Goal: Task Accomplishment & Management: Manage account settings

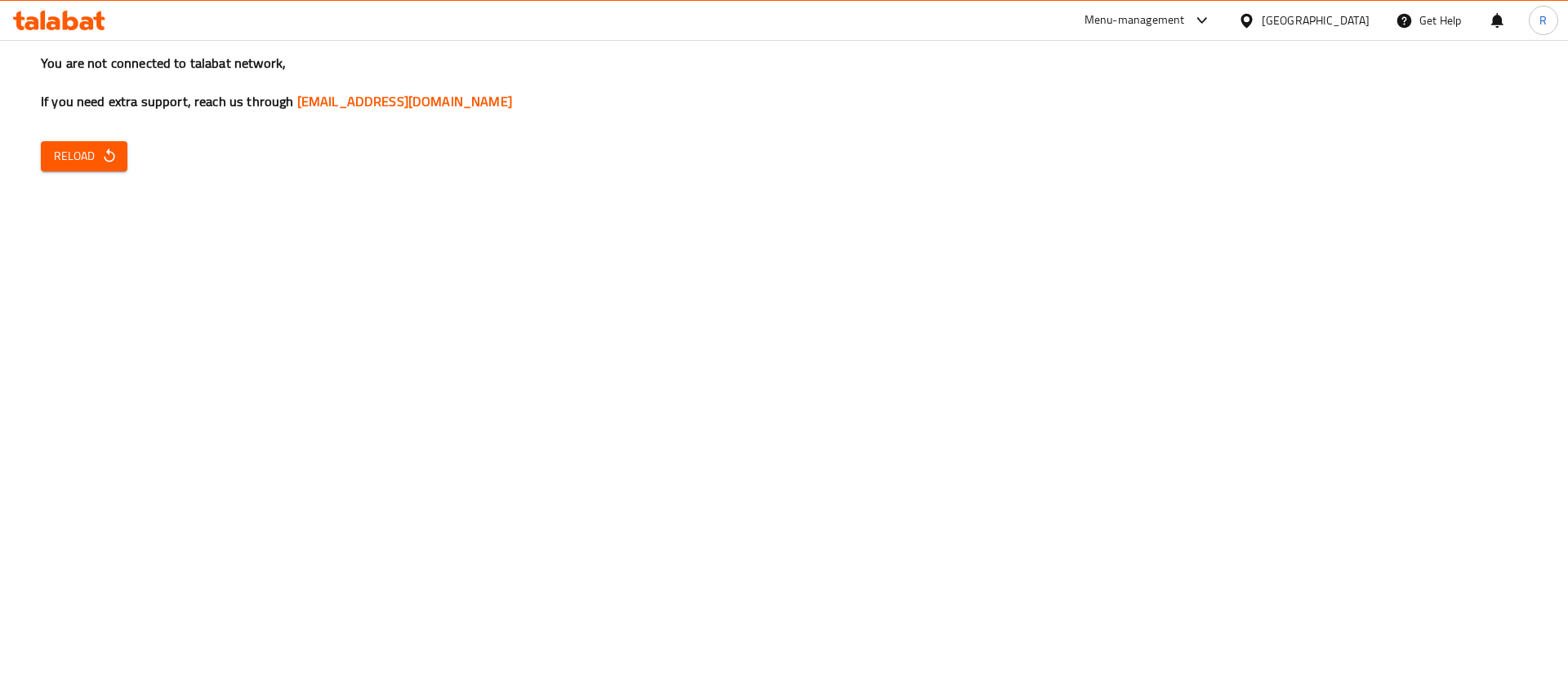
click at [56, 15] on icon at bounding box center [59, 21] width 92 height 20
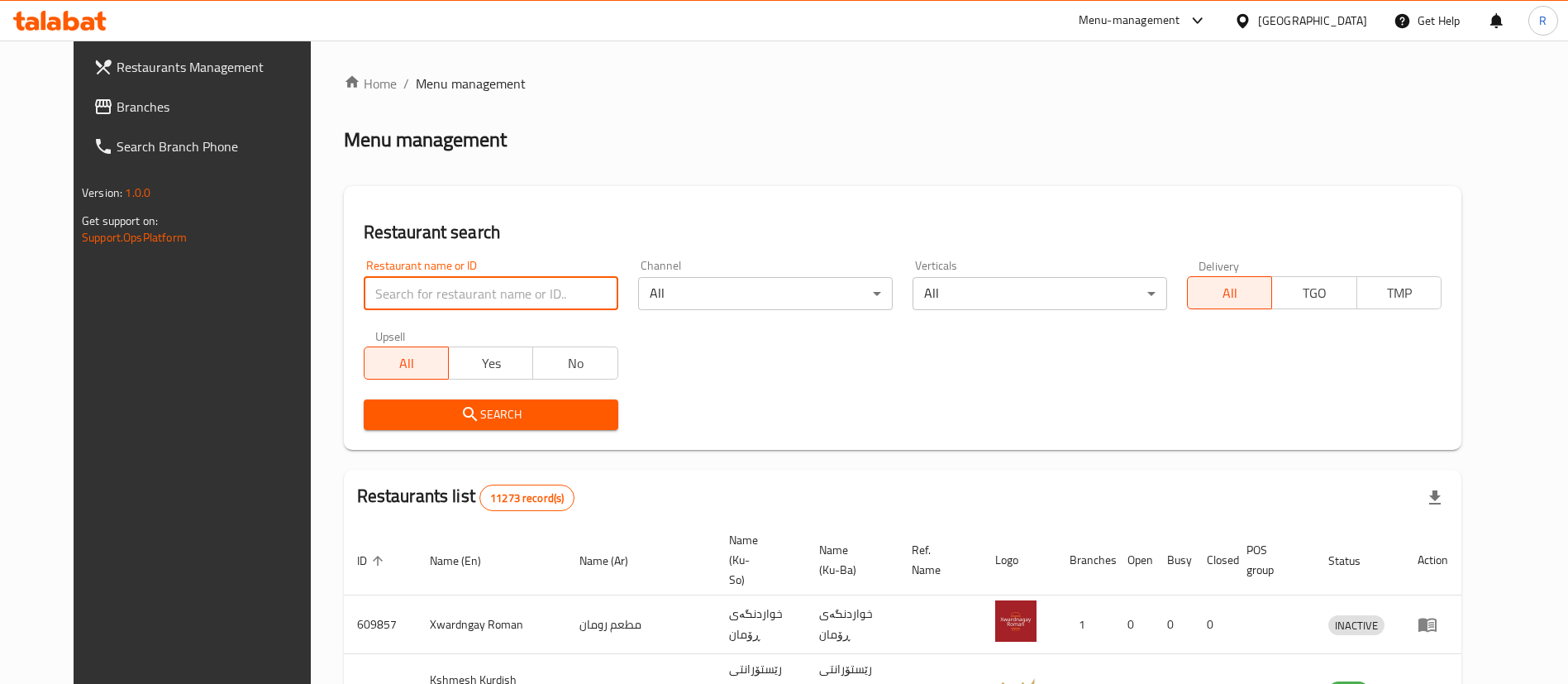
click at [451, 298] on input "search" at bounding box center [491, 293] width 254 height 33
type input "french tac"
click button "Search" at bounding box center [491, 415] width 254 height 31
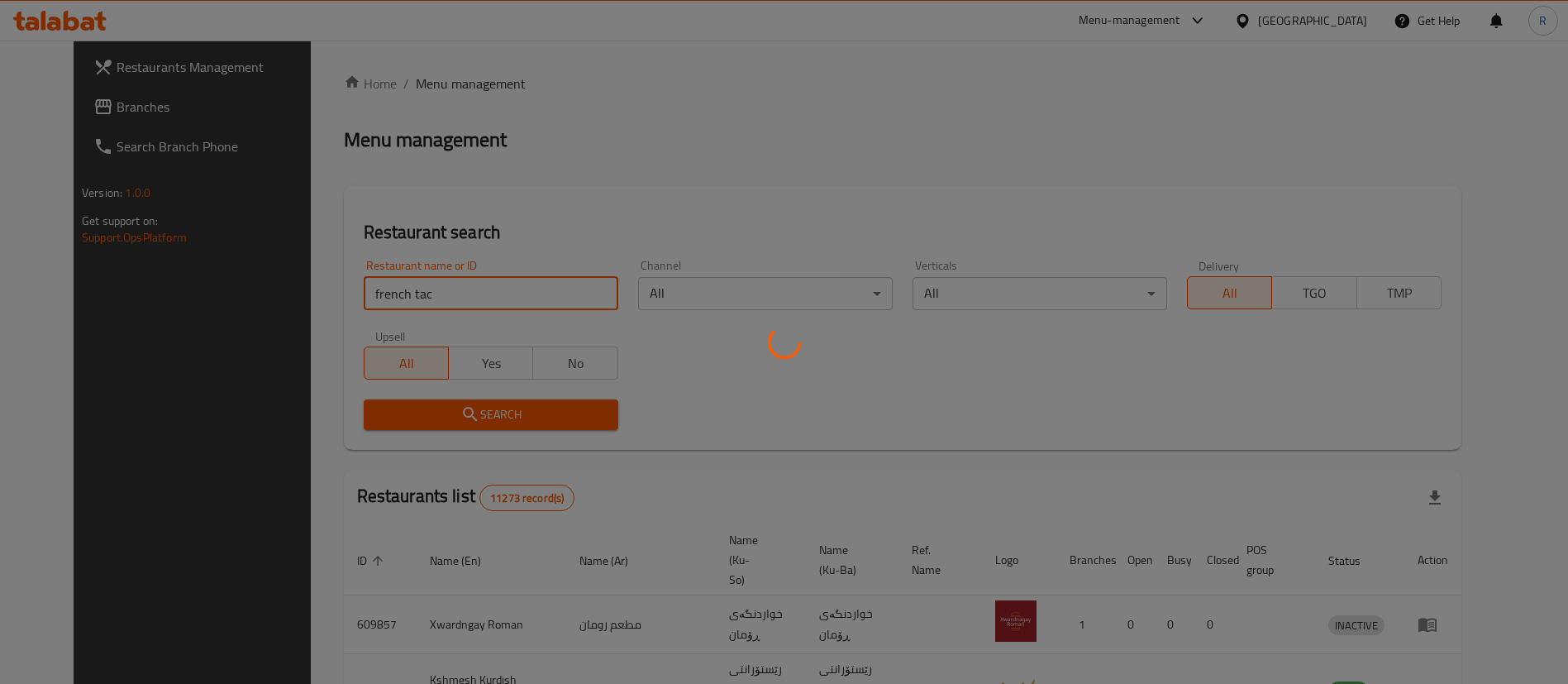
click button "Search" at bounding box center [491, 415] width 254 height 31
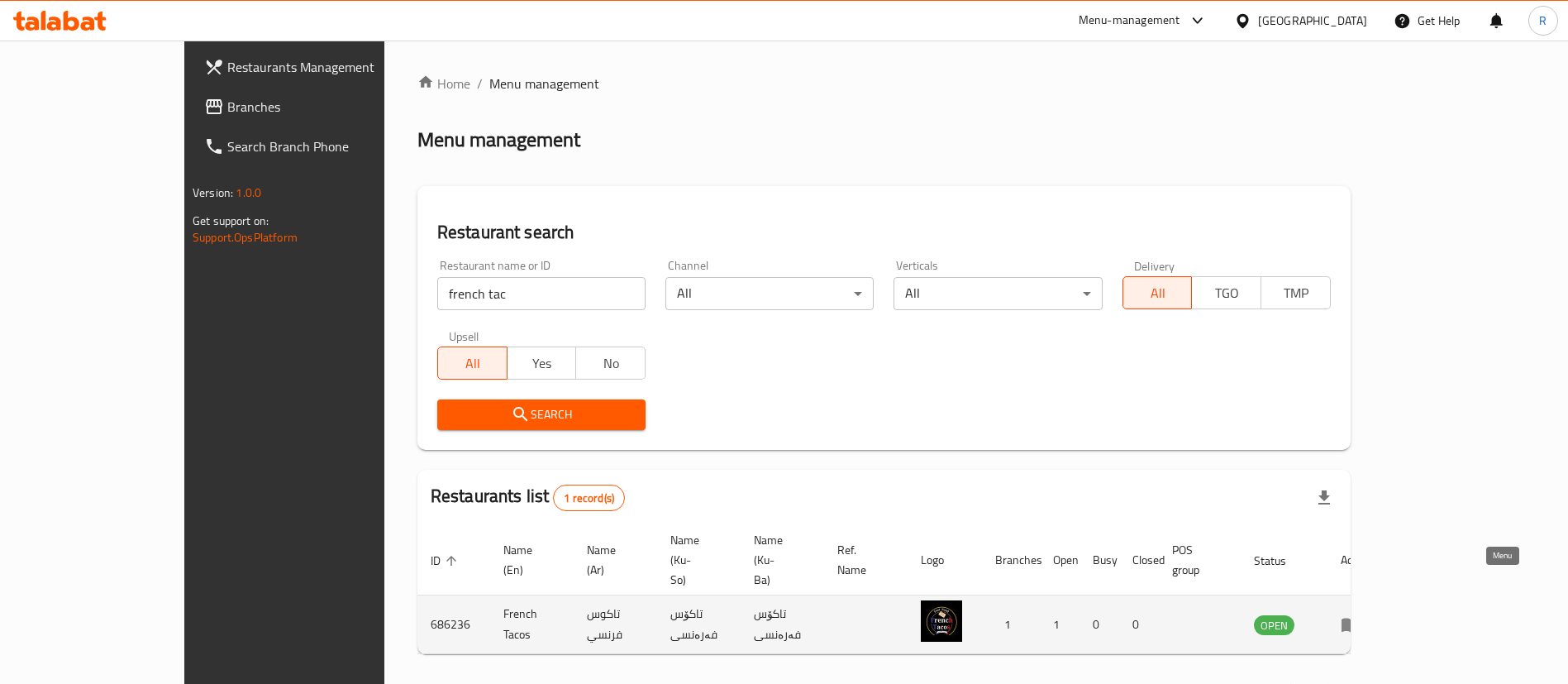
click at [1360, 618] on icon "enhanced table" at bounding box center [1350, 625] width 18 height 14
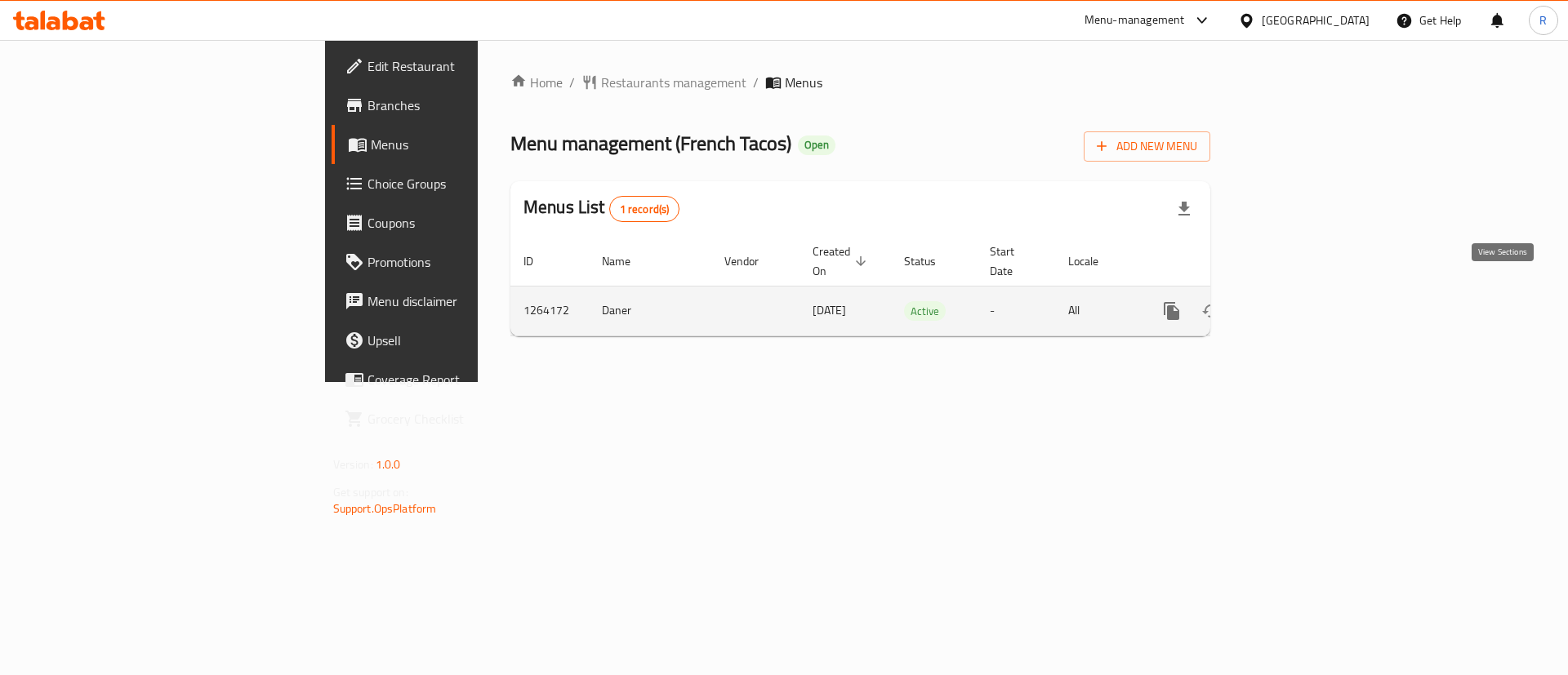
click at [1299, 301] on icon "enhanced table" at bounding box center [1289, 311] width 20 height 20
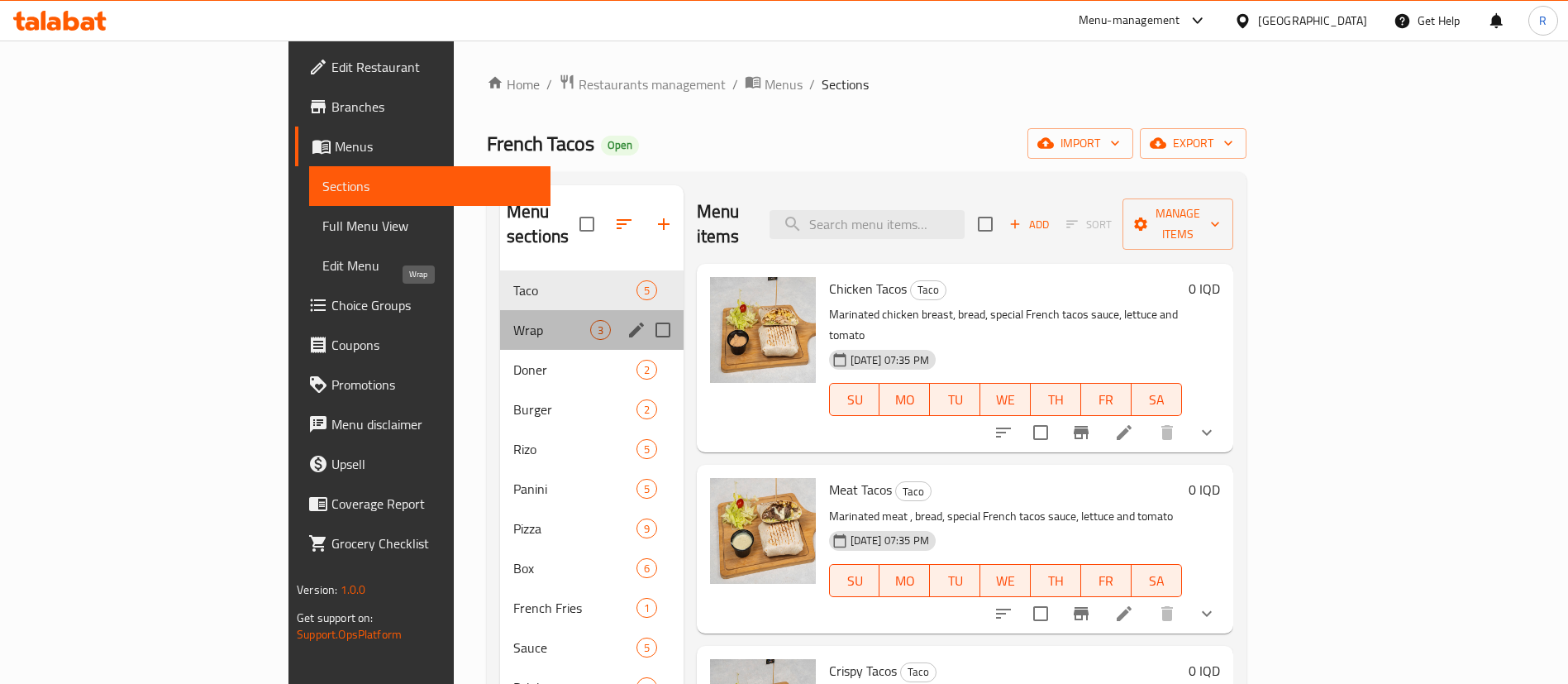
click at [514, 320] on span "Wrap" at bounding box center [551, 330] width 77 height 20
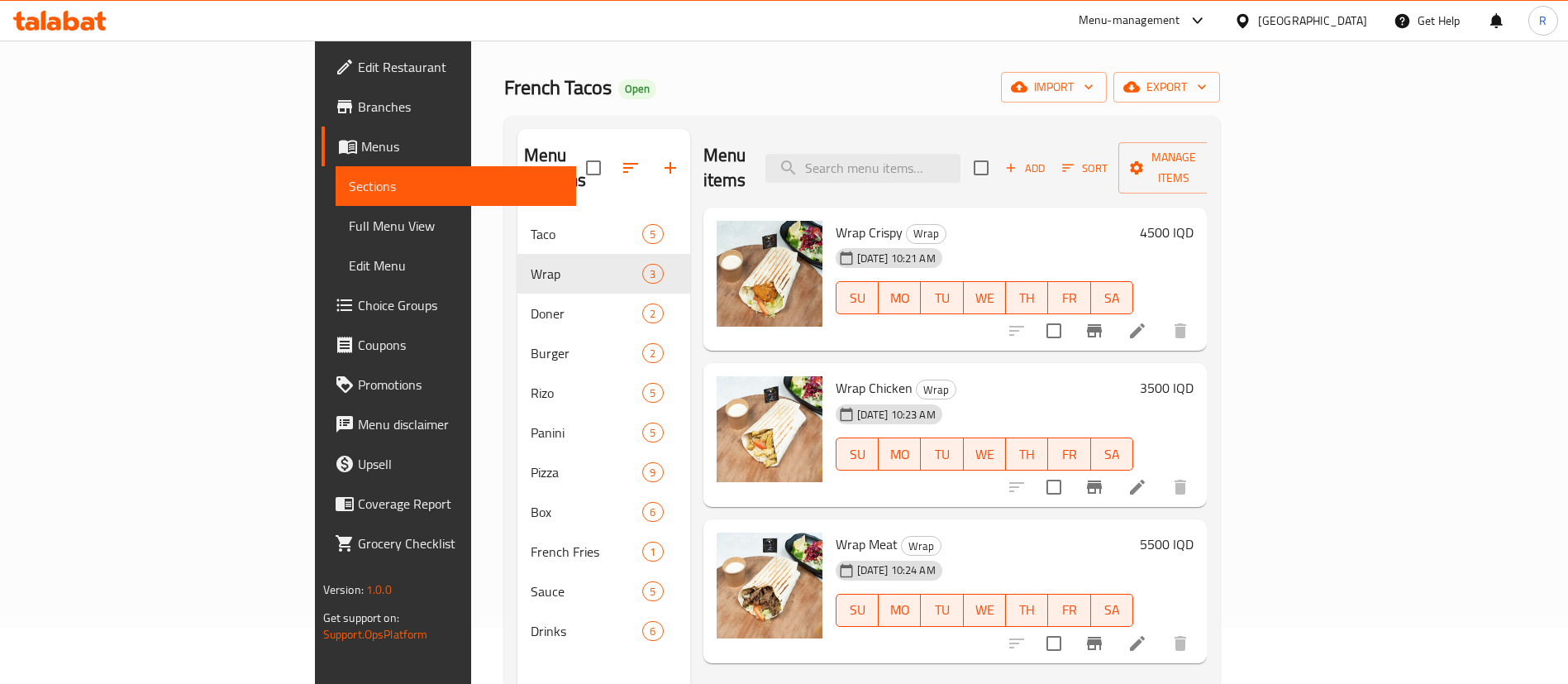
scroll to position [72, 0]
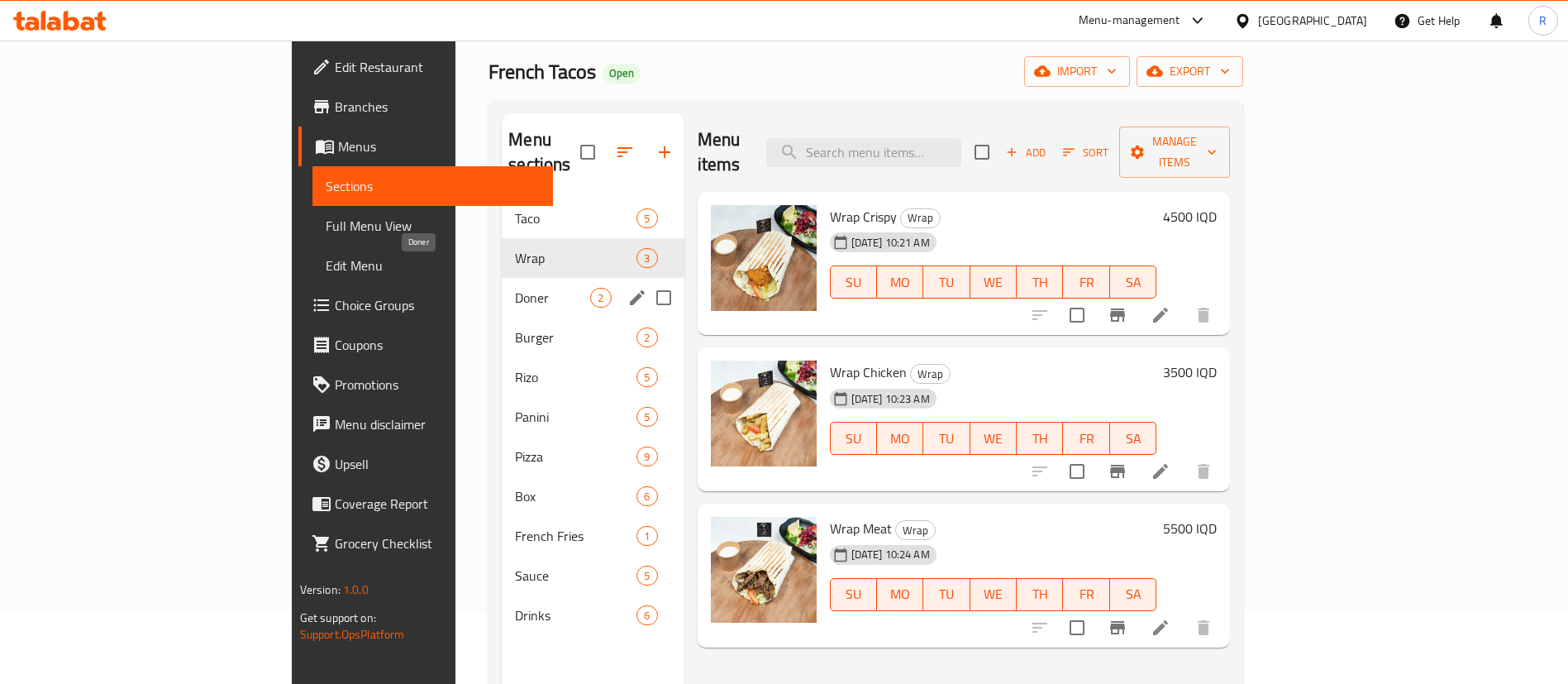
click at [515, 288] on span "Doner" at bounding box center [552, 298] width 76 height 20
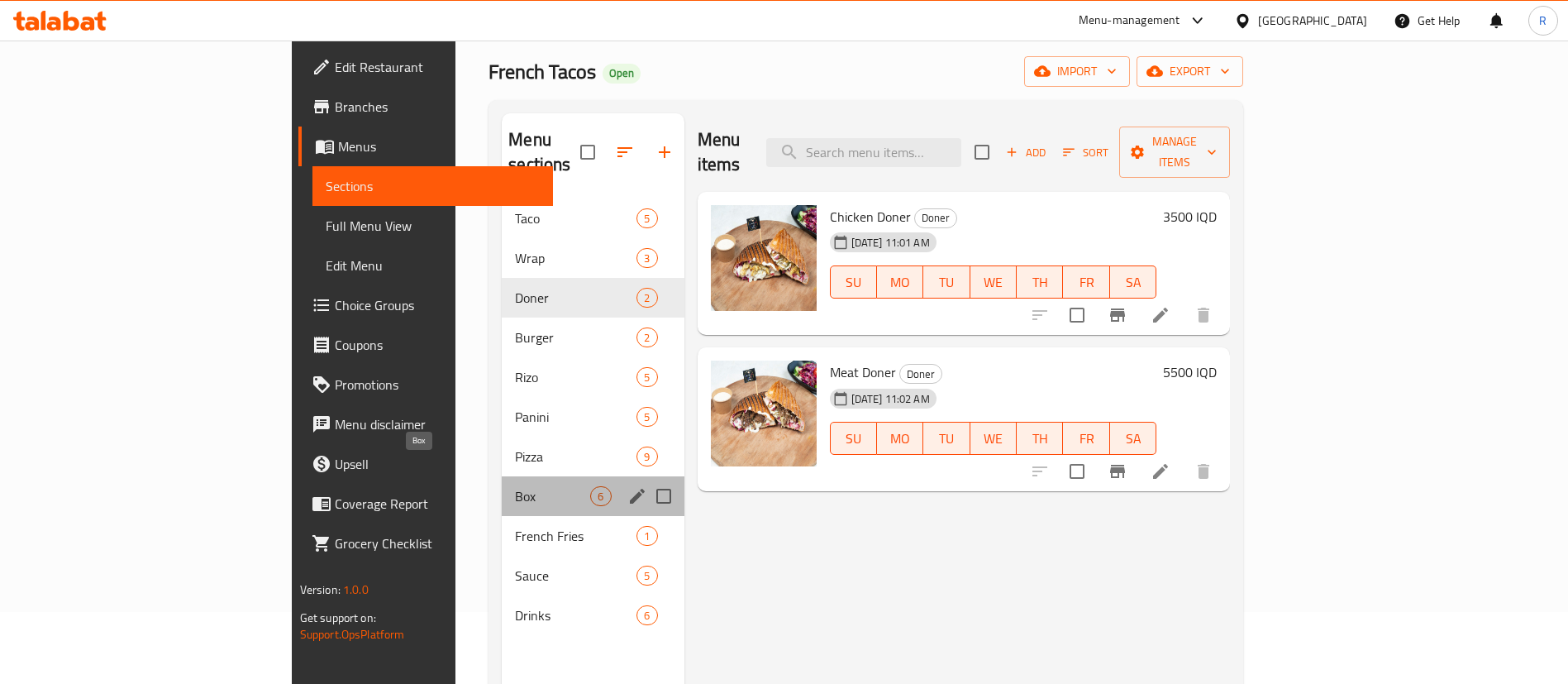
click at [515, 486] on span "Box" at bounding box center [552, 496] width 76 height 20
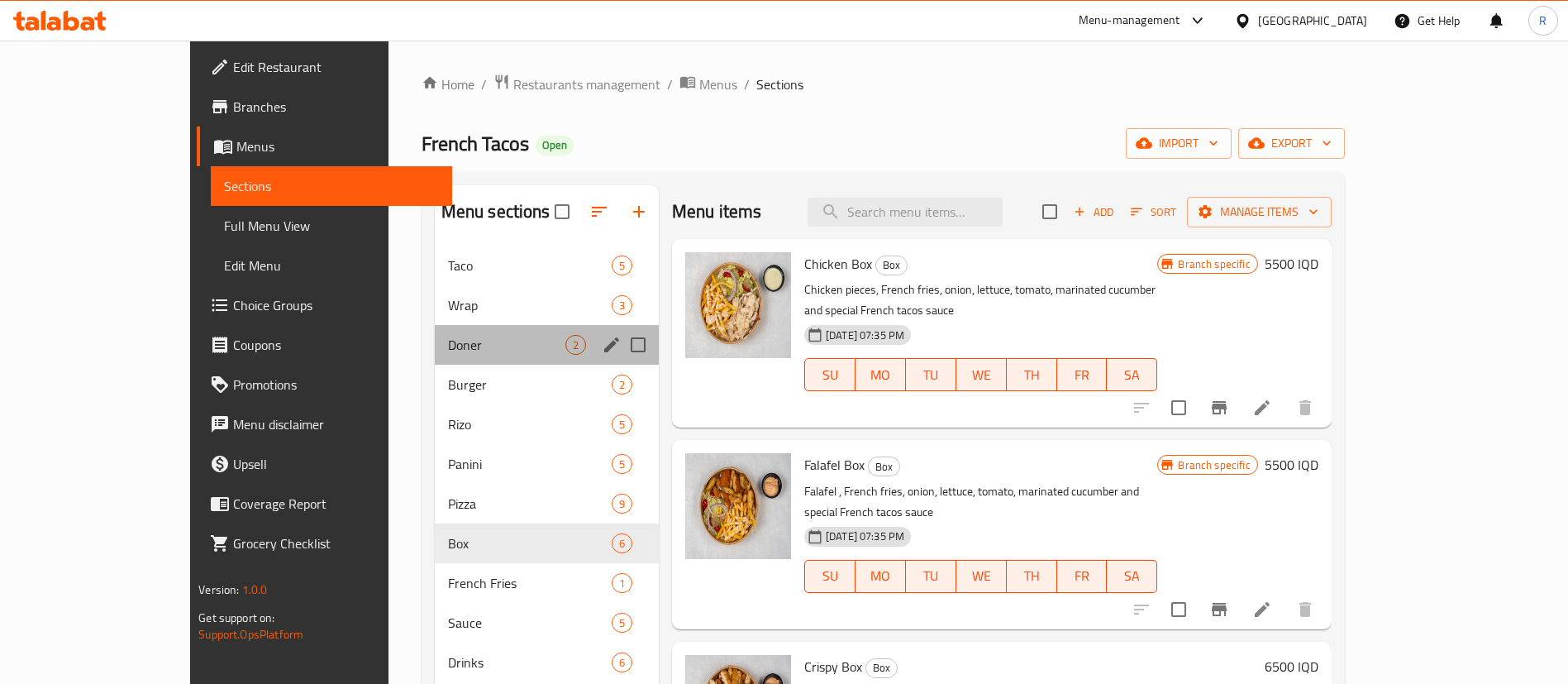
click at [435, 332] on div "Doner 2" at bounding box center [547, 345] width 224 height 40
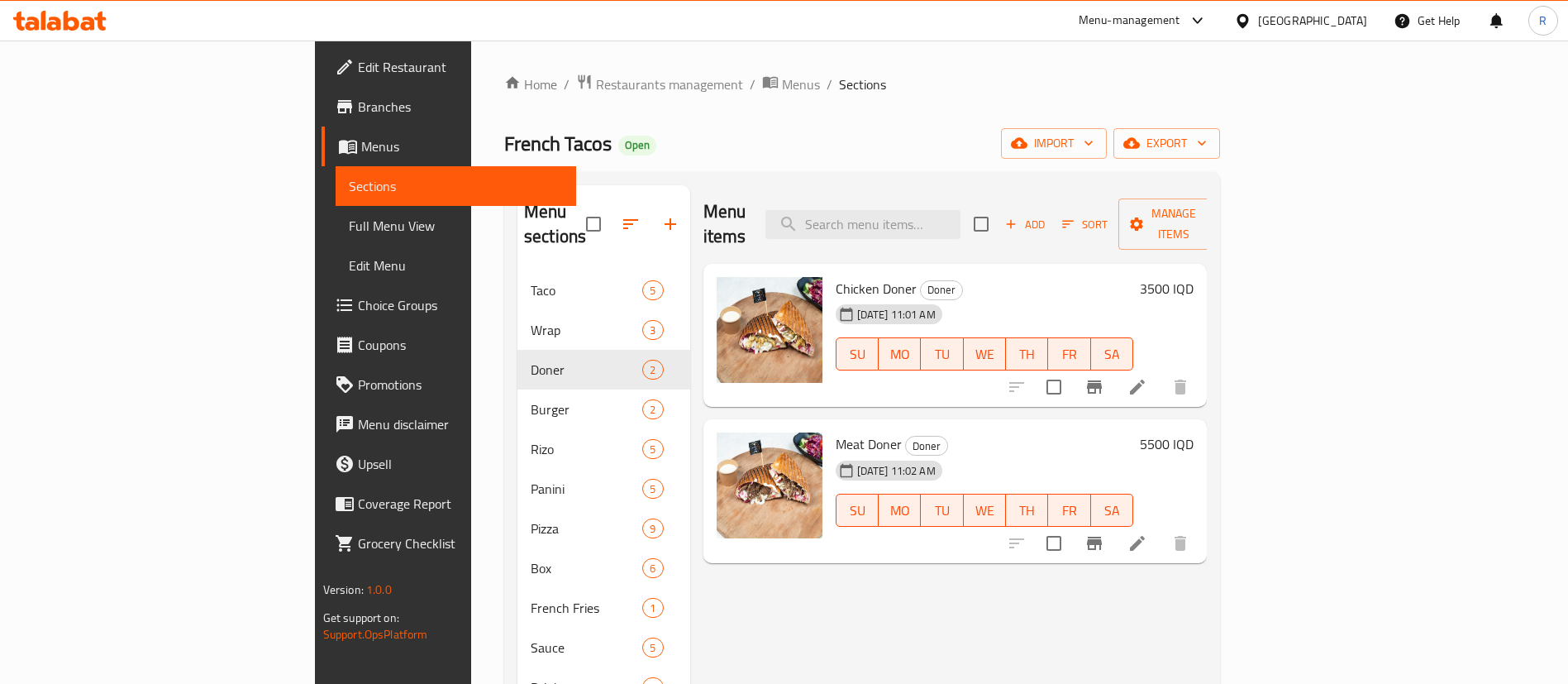
click at [1054, 298] on div "26-05-2025 11:01 AM SU MO TU WE TH FR SA" at bounding box center [986, 343] width 312 height 89
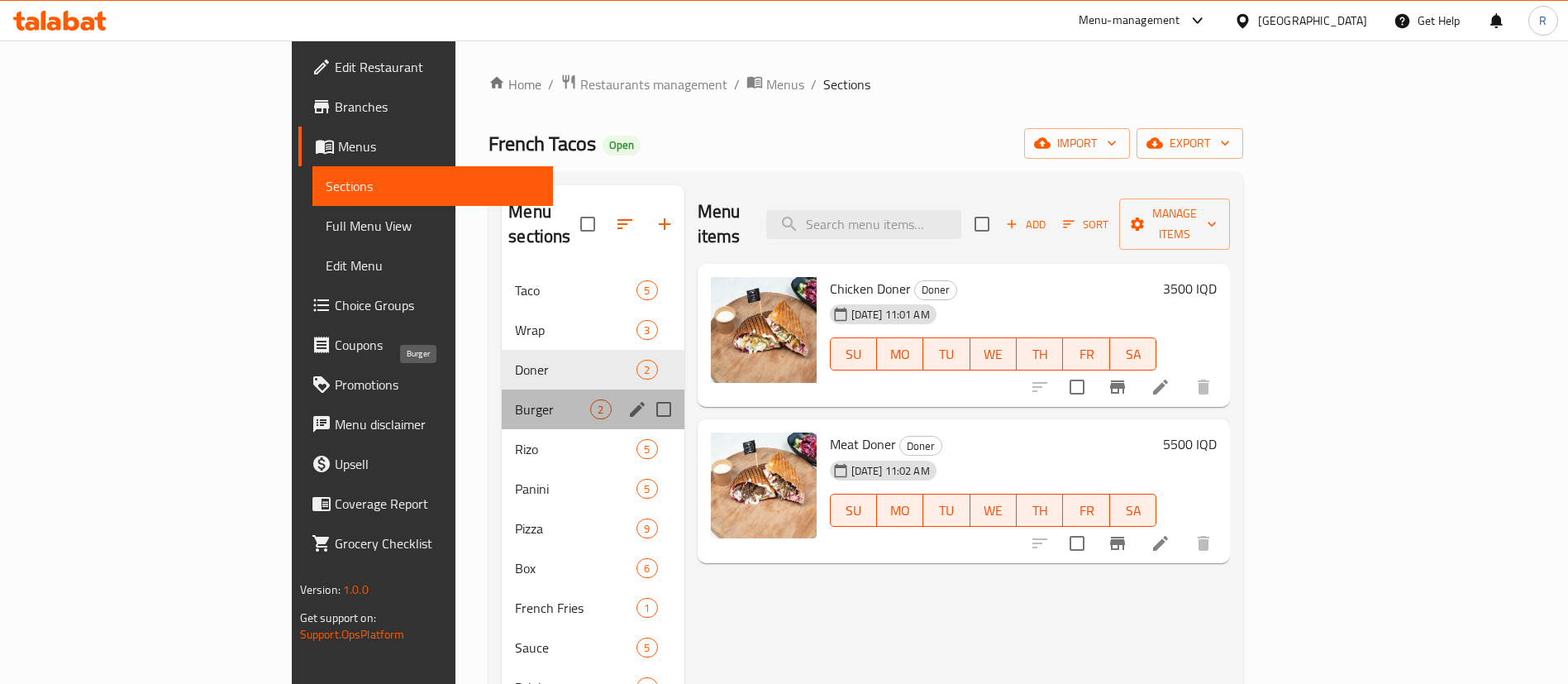
click at [515, 400] on span "Burger" at bounding box center [552, 410] width 76 height 20
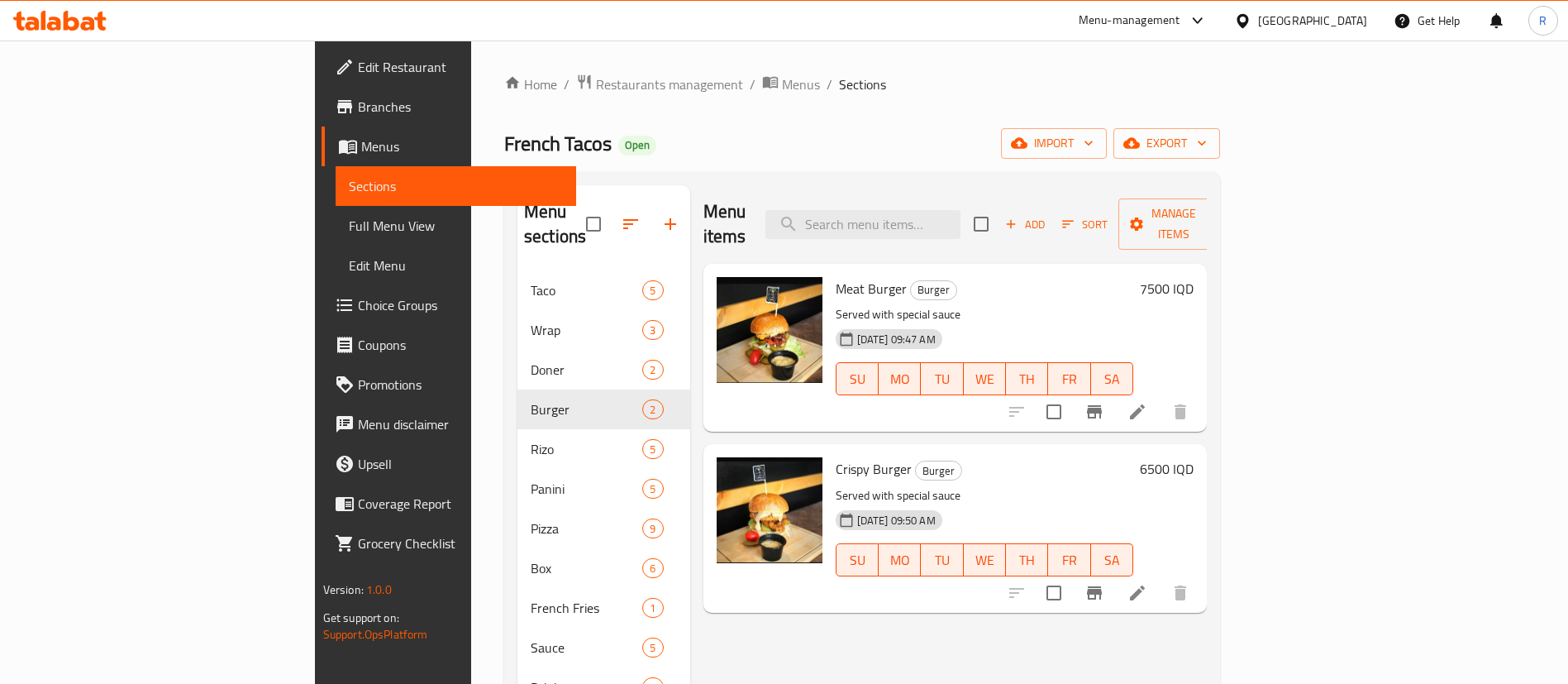
click at [703, 599] on div "Menu items Add Sort Manage items Meat Burger Burger Served with special sauce 0…" at bounding box center [949, 527] width 518 height 684
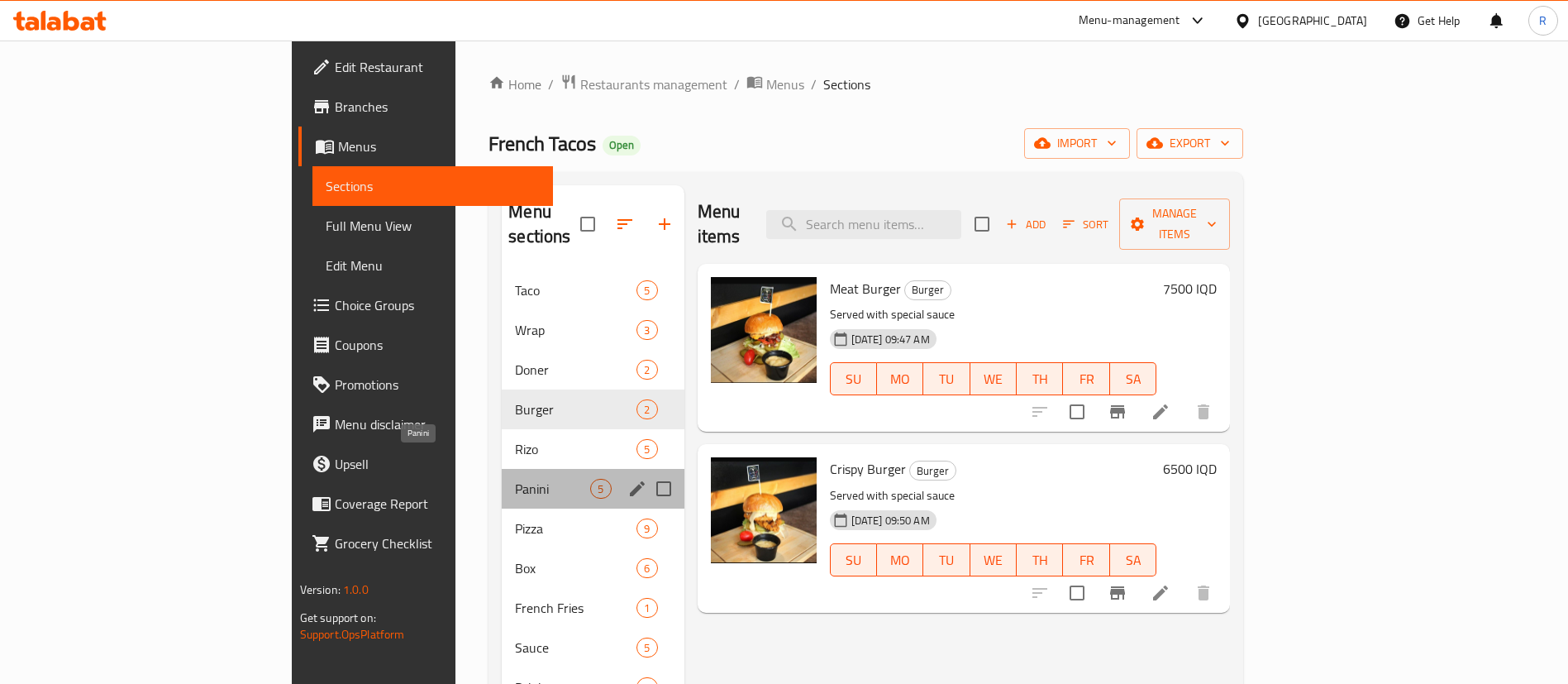
click at [515, 479] on span "Panini" at bounding box center [552, 489] width 76 height 20
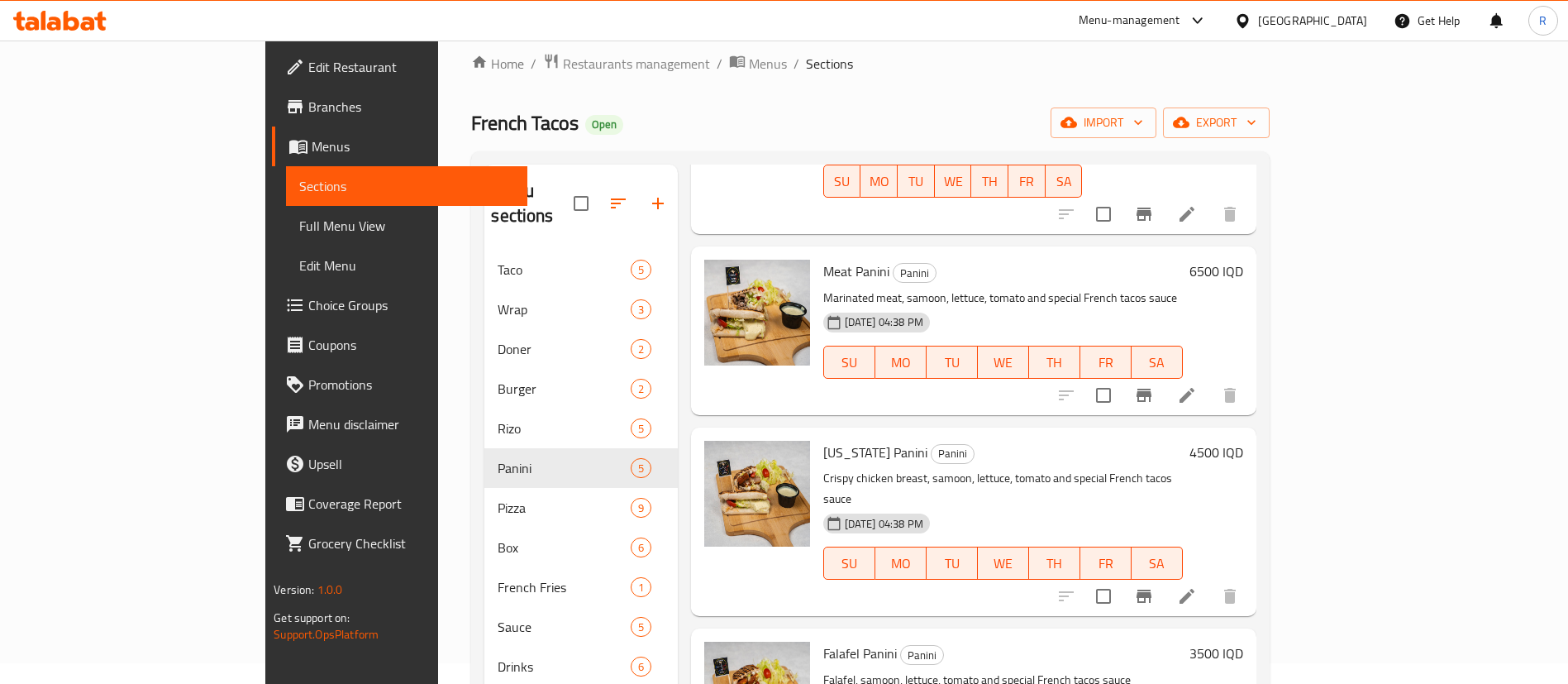
scroll to position [199, 0]
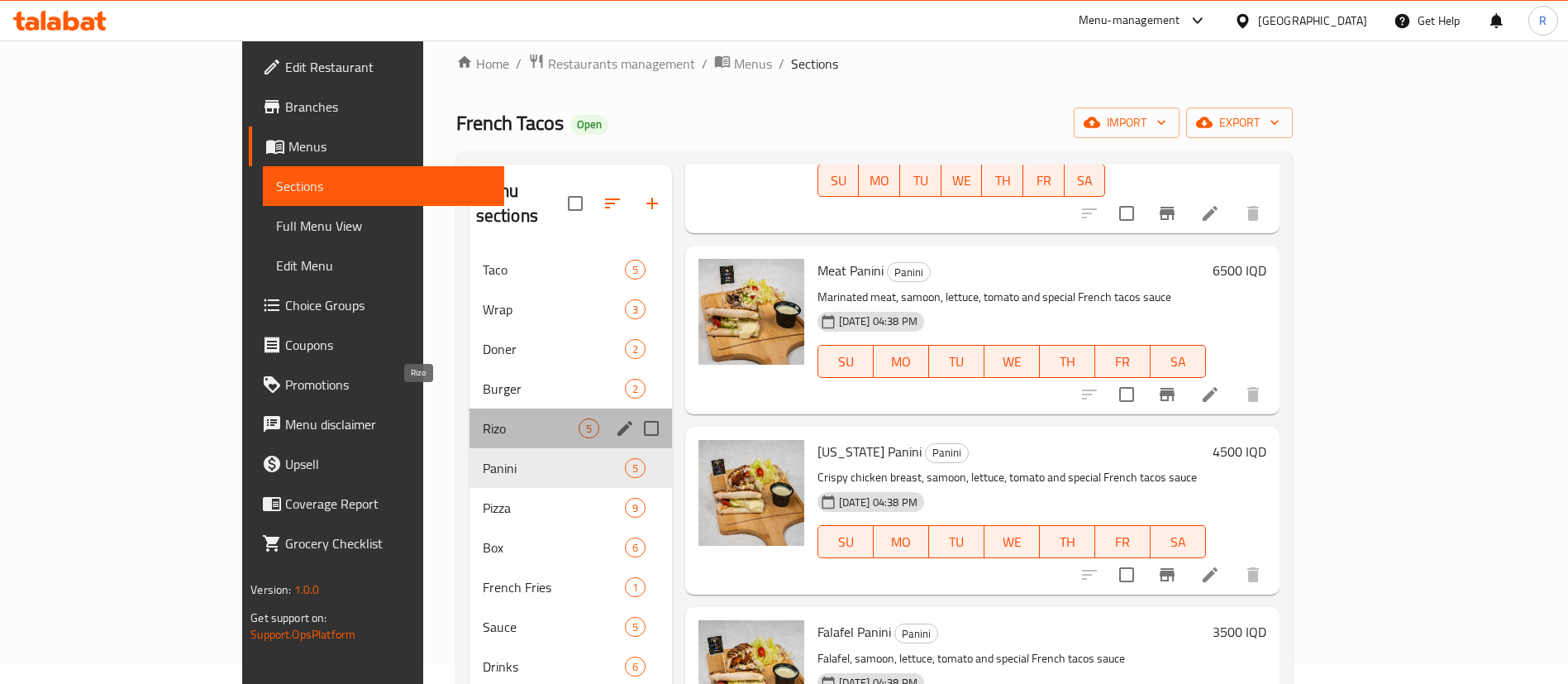
click at [483, 419] on span "Rizo" at bounding box center [531, 428] width 96 height 20
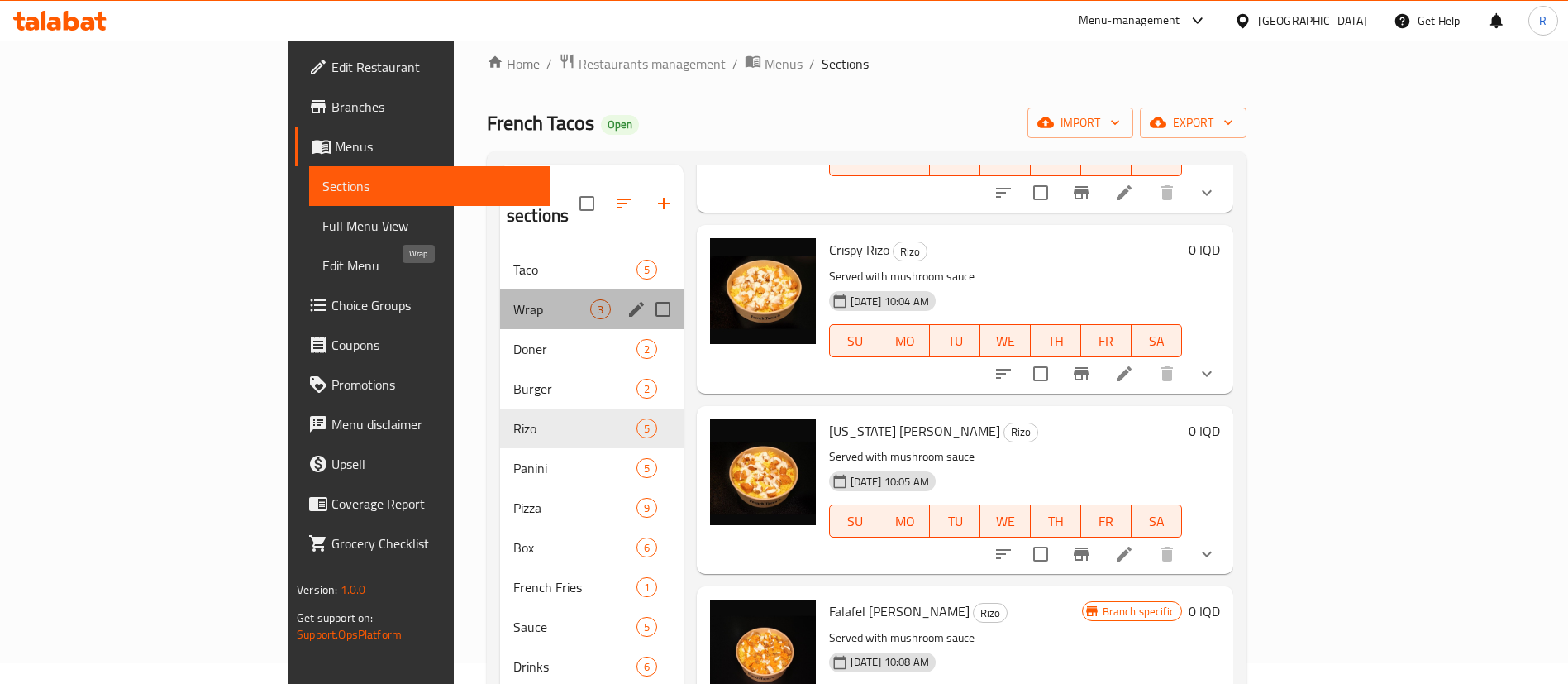
click at [514, 299] on span "Wrap" at bounding box center [551, 309] width 77 height 20
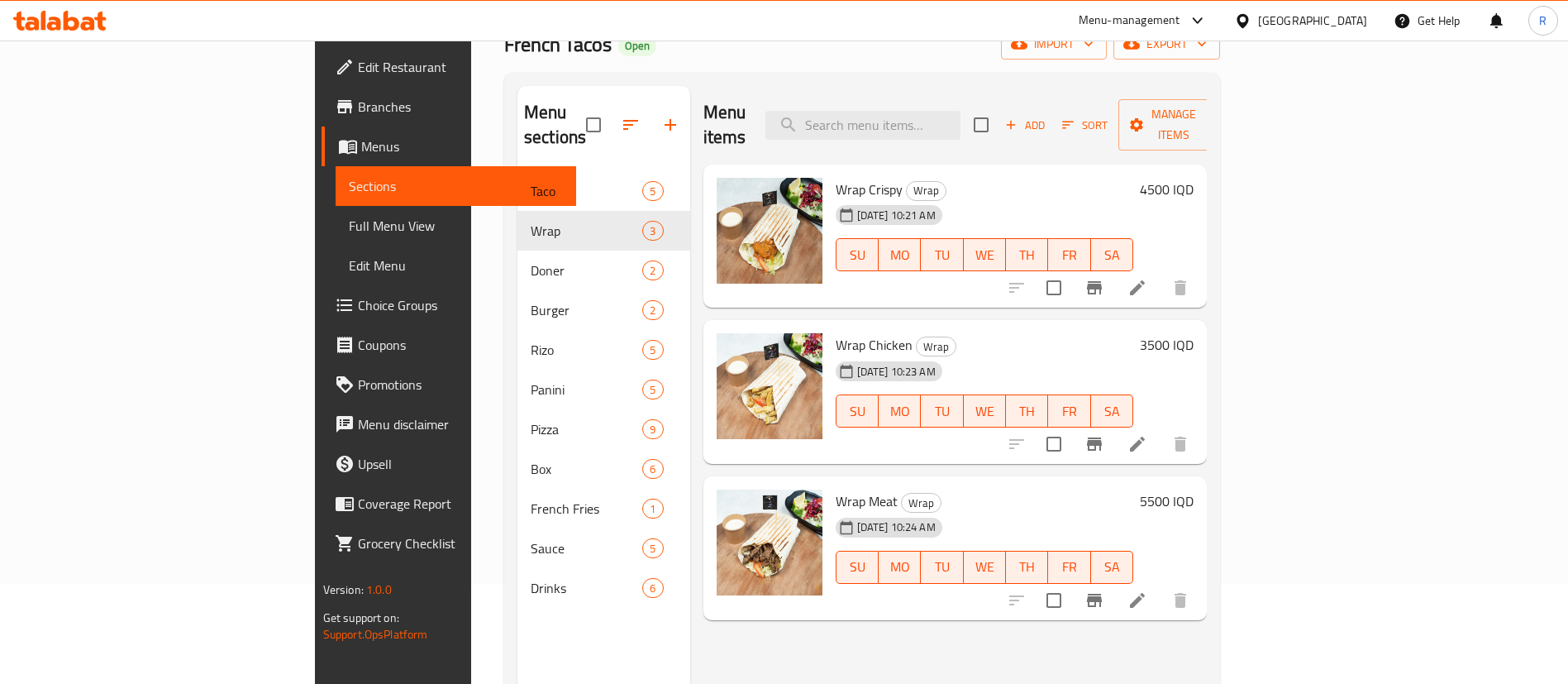
scroll to position [90, 0]
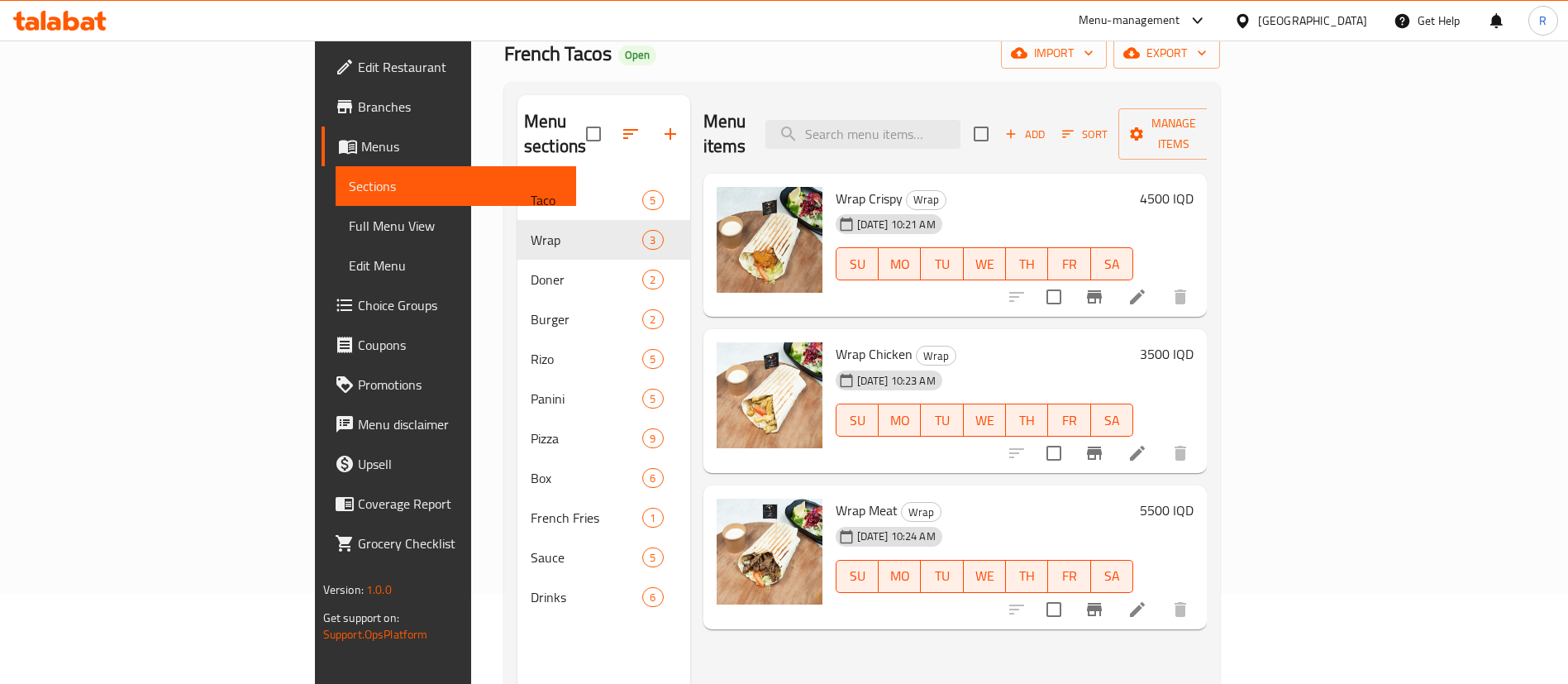
click at [806, 34] on div "Menu-management Iraq Get Help R" at bounding box center [784, 21] width 1568 height 40
